Goal: Use online tool/utility: Utilize a website feature to perform a specific function

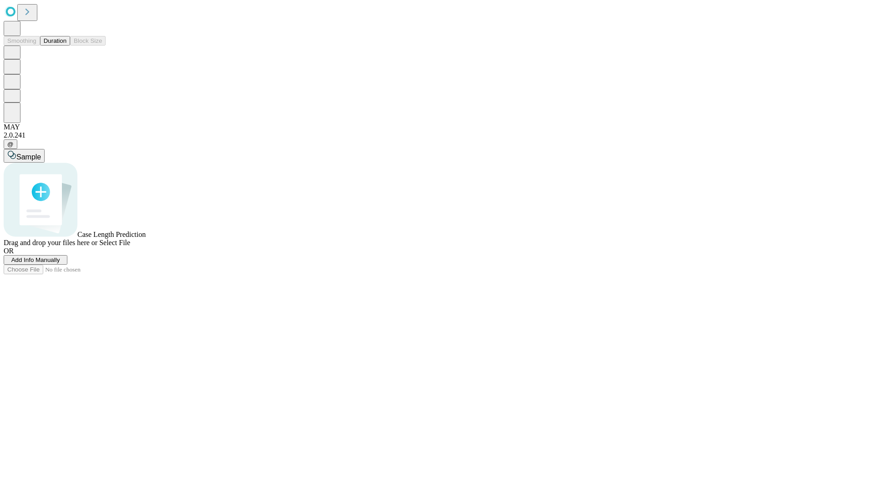
click at [66, 46] on button "Duration" at bounding box center [55, 41] width 30 height 10
click at [60, 263] on span "Add Info Manually" at bounding box center [35, 259] width 49 height 7
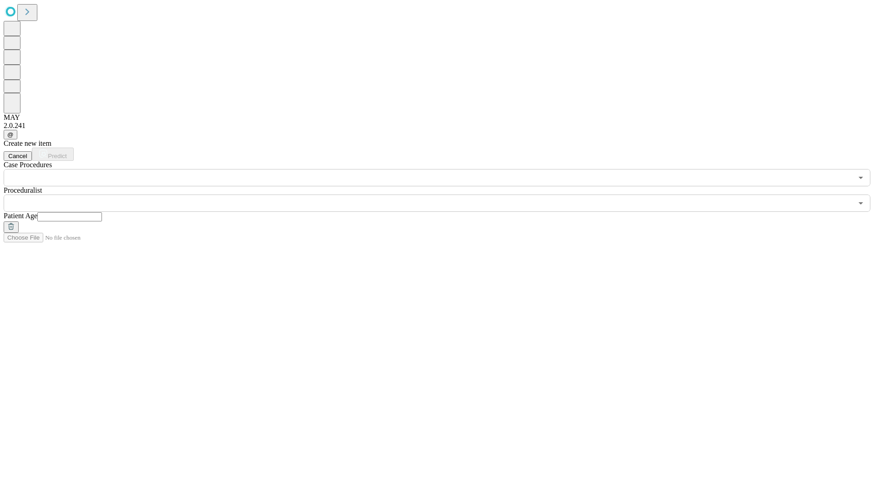
click at [102, 212] on input "text" at bounding box center [69, 216] width 65 height 9
type input "**"
click at [444, 194] on input "text" at bounding box center [428, 202] width 849 height 17
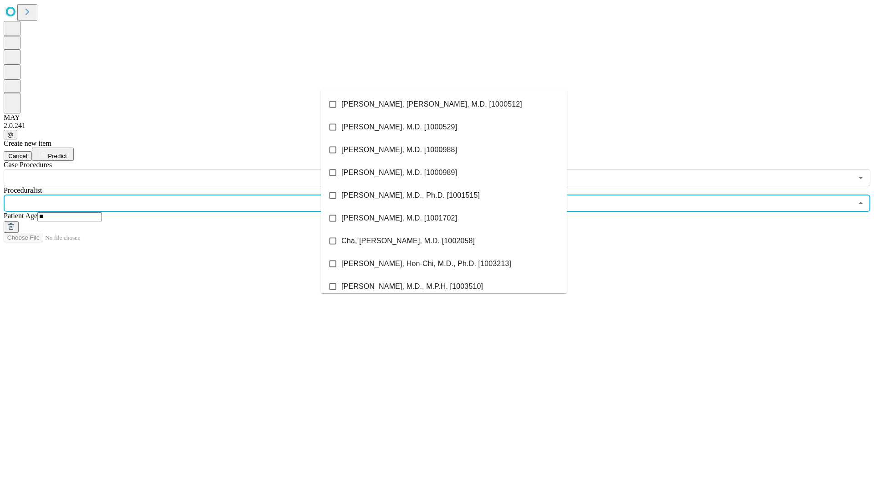
click at [444, 104] on li "[PERSON_NAME], [PERSON_NAME], M.D. [1000512]" at bounding box center [444, 104] width 246 height 23
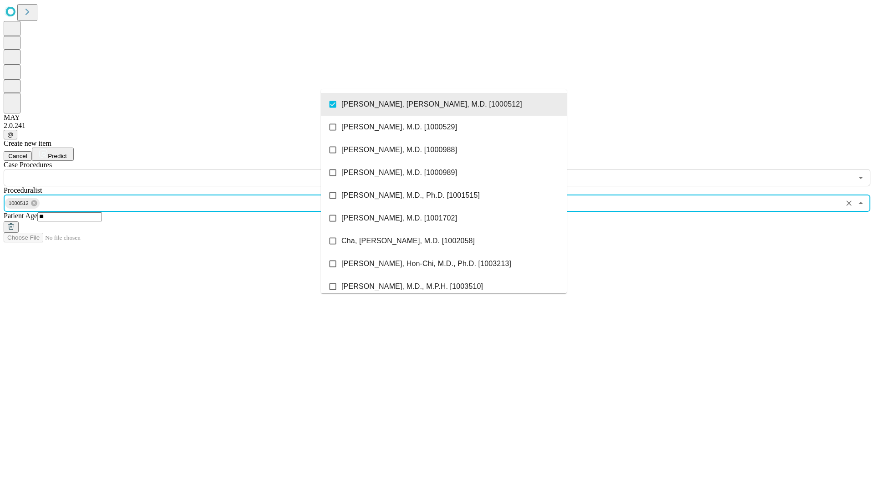
click at [191, 169] on input "text" at bounding box center [428, 177] width 849 height 17
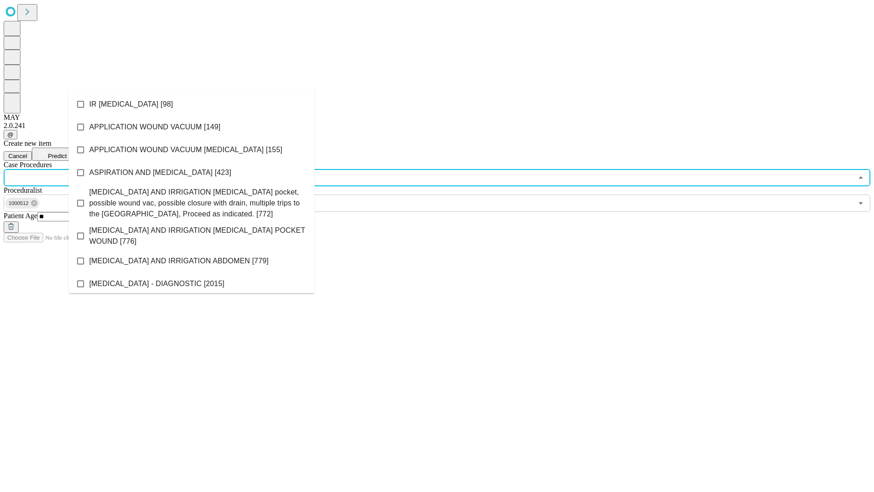
click at [192, 104] on li "IR [MEDICAL_DATA] [98]" at bounding box center [192, 104] width 246 height 23
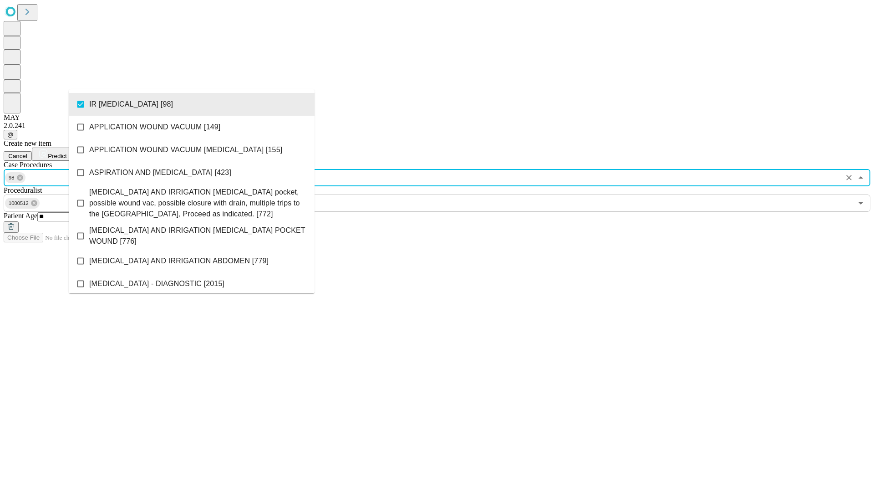
click at [66, 153] on span "Predict" at bounding box center [57, 156] width 19 height 7
